Goal: Information Seeking & Learning: Find specific fact

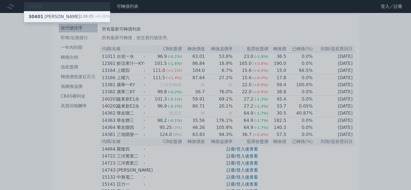
type input "30401"
click at [52, 17] on div "30401 遠見一" at bounding box center [54, 17] width 52 height 6
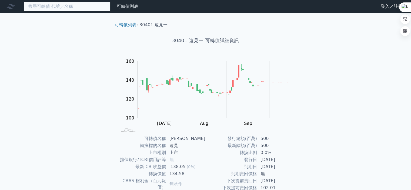
click at [61, 8] on input at bounding box center [67, 6] width 86 height 9
paste input "裕融二"
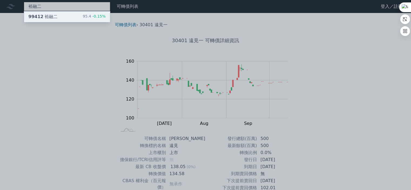
type input "裕融二"
click at [70, 14] on div "99412 裕融二 95.4 -0.15%" at bounding box center [67, 16] width 86 height 11
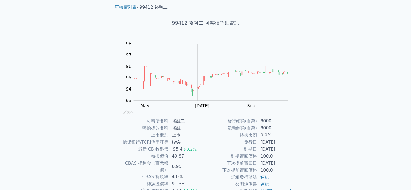
scroll to position [27, 0]
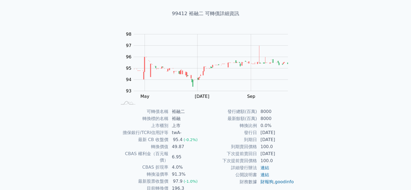
click at [71, 68] on div "可轉債列表 財務數據 可轉債列表 財務數據 登入／註冊 登入／註冊 可轉債列表 › 99412 裕融二 99412 裕融二 可轉債詳細資訊 Zoom Out …" at bounding box center [205, 101] width 411 height 257
